Goal: Task Accomplishment & Management: Use online tool/utility

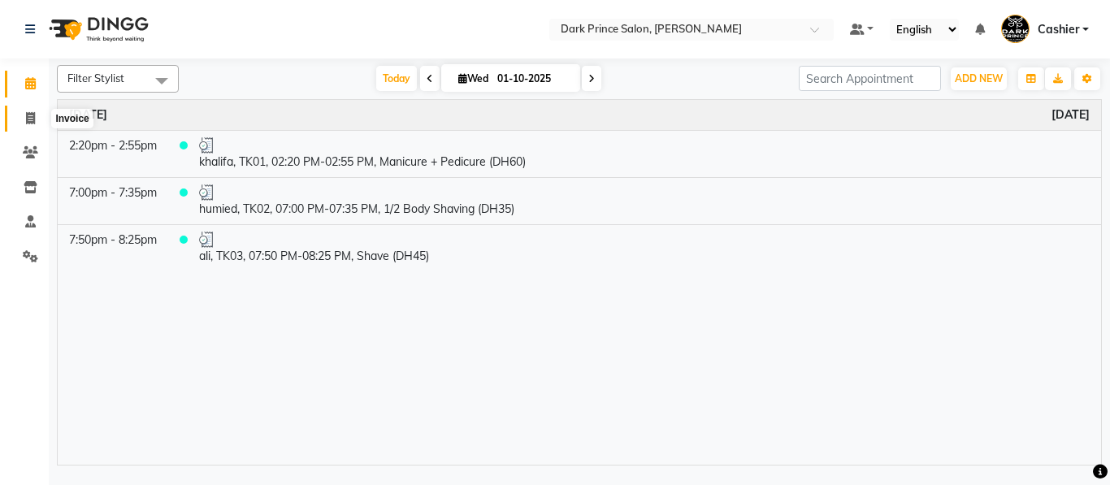
click at [33, 123] on icon at bounding box center [30, 118] width 9 height 12
select select "service"
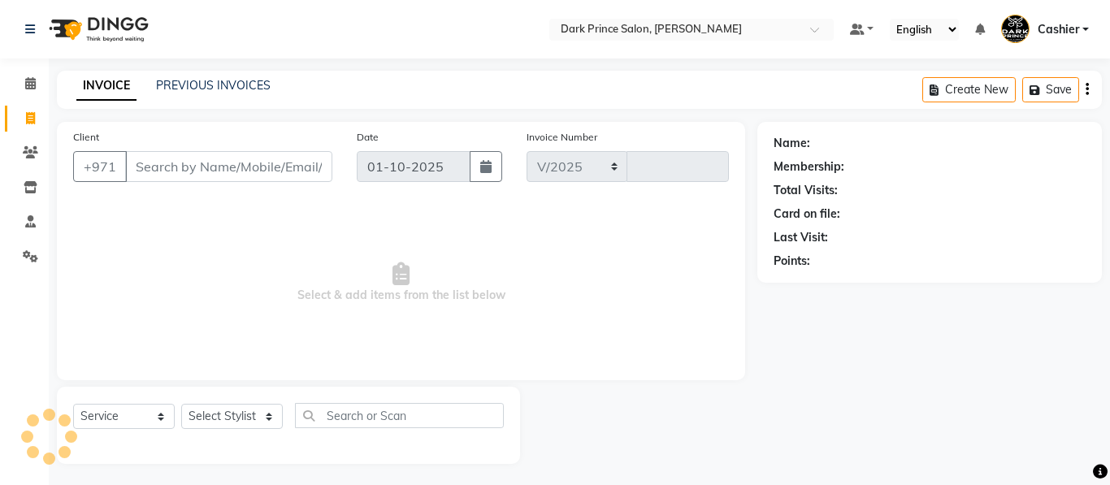
select select "8540"
type input "0596"
